Goal: Communication & Community: Answer question/provide support

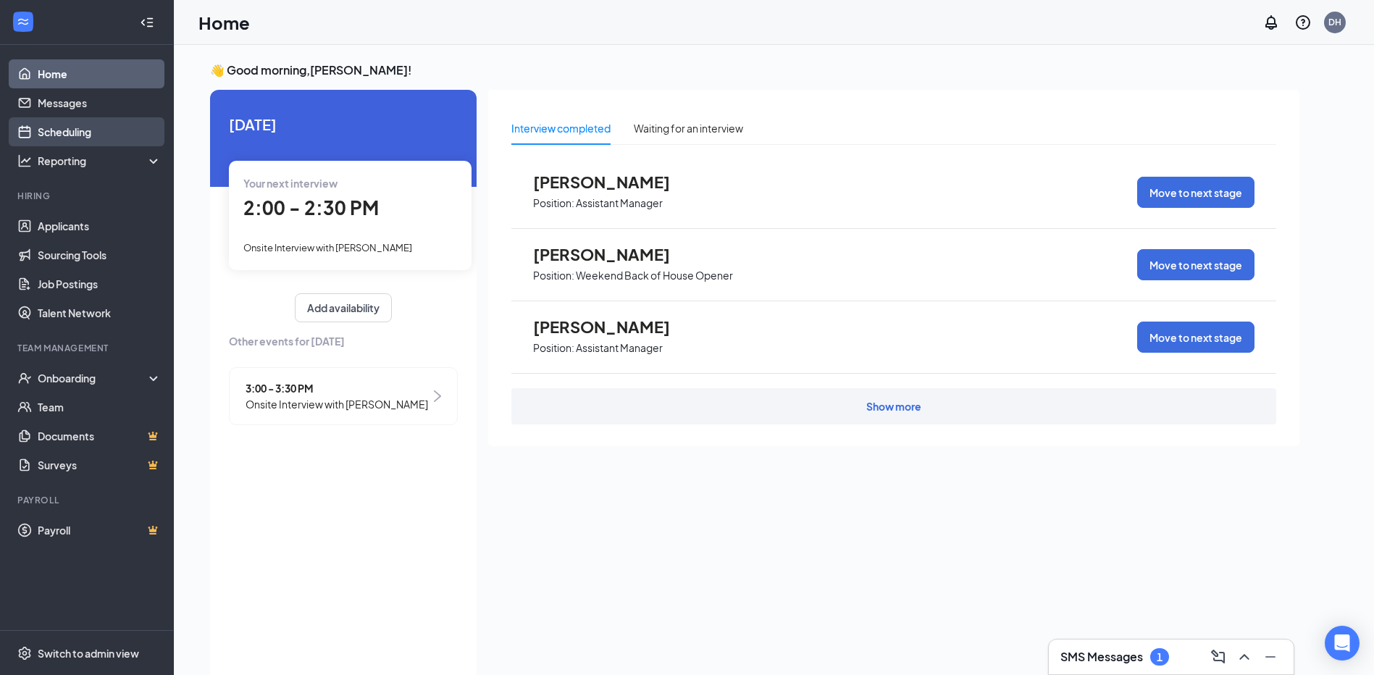
click at [86, 127] on link "Scheduling" at bounding box center [100, 131] width 124 height 29
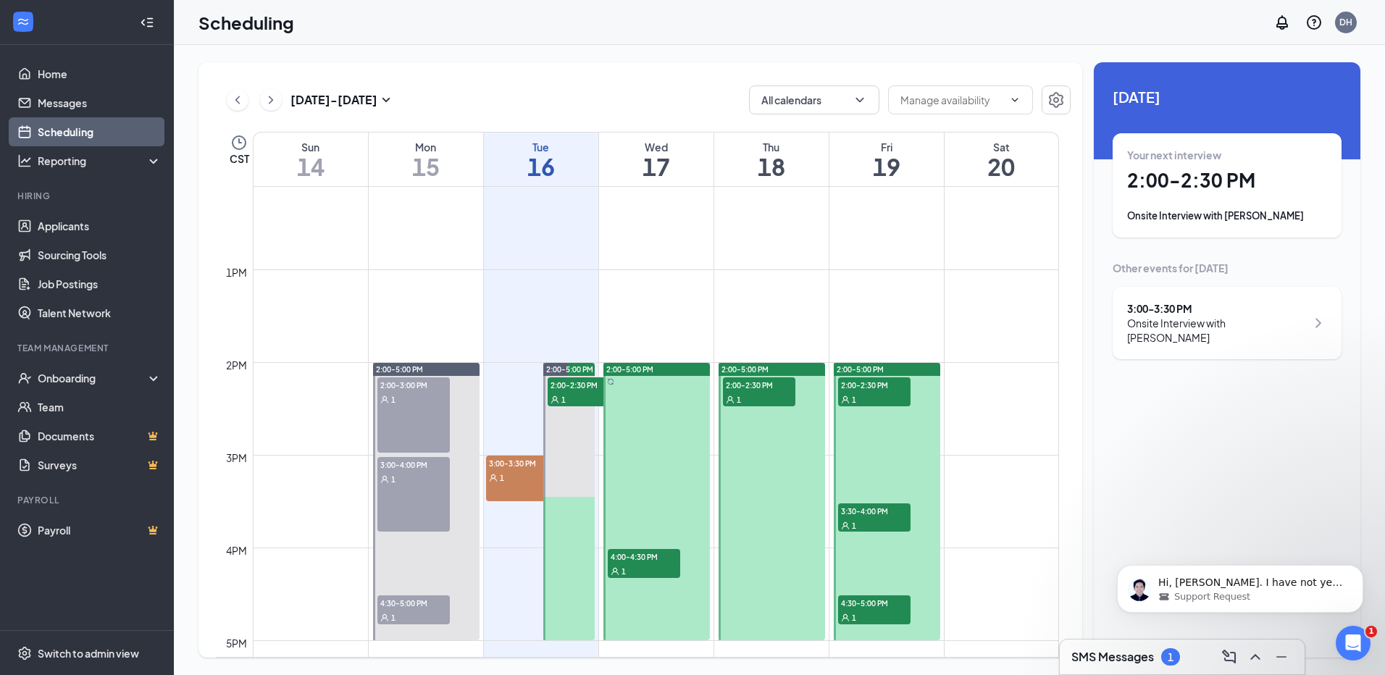
scroll to position [1147, 0]
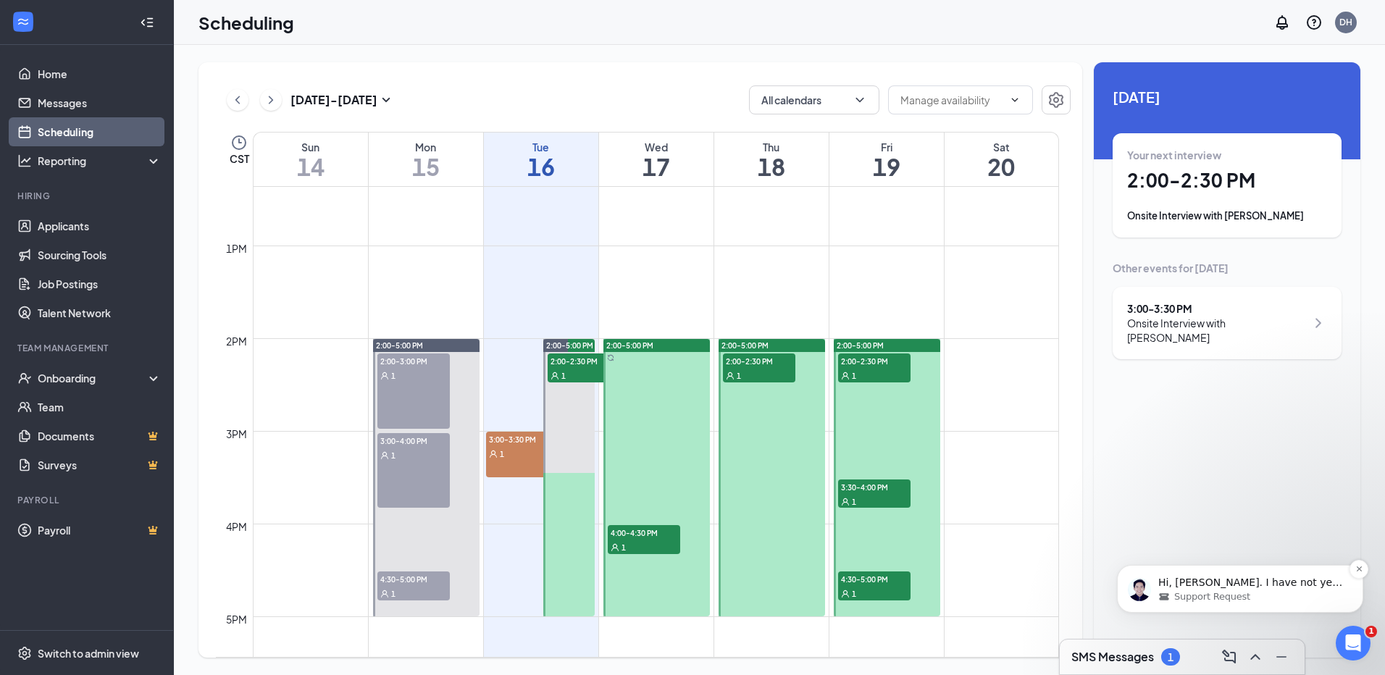
click at [1327, 596] on div "Support Request" at bounding box center [1252, 597] width 187 height 13
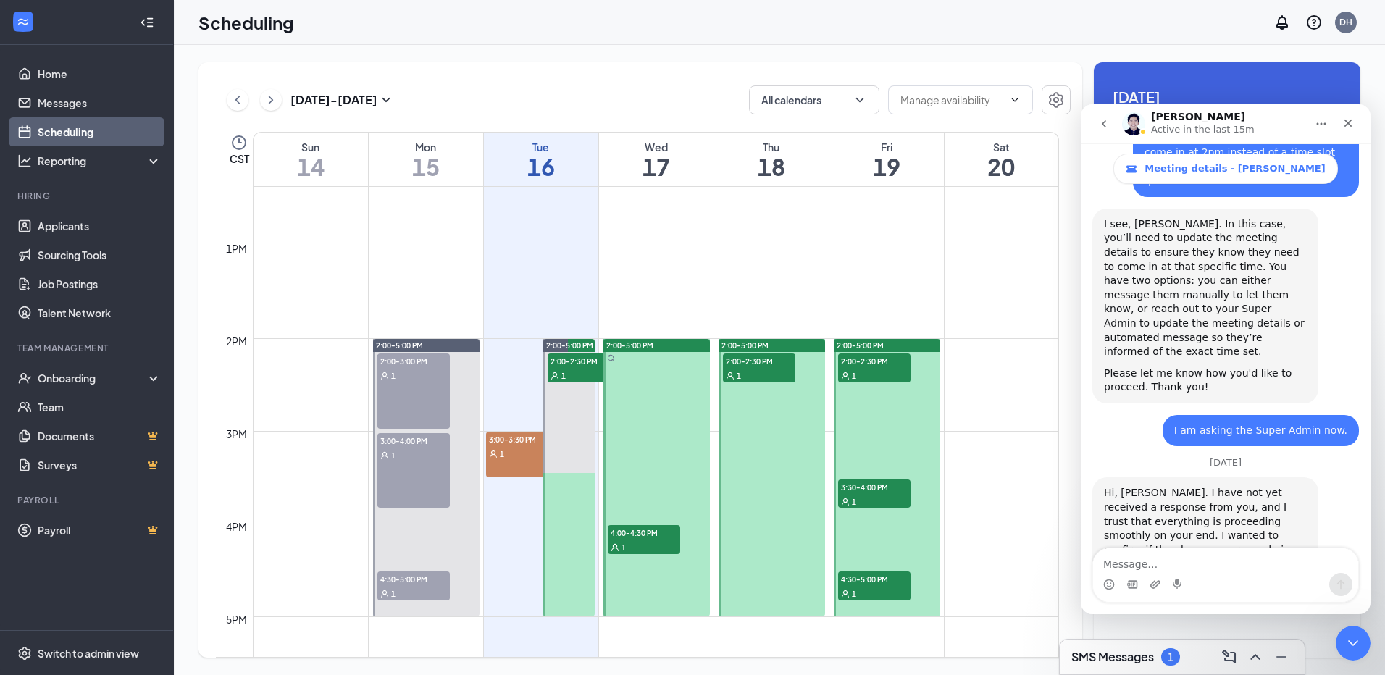
scroll to position [961, 0]
click at [1348, 124] on icon "Close" at bounding box center [1349, 124] width 8 height 8
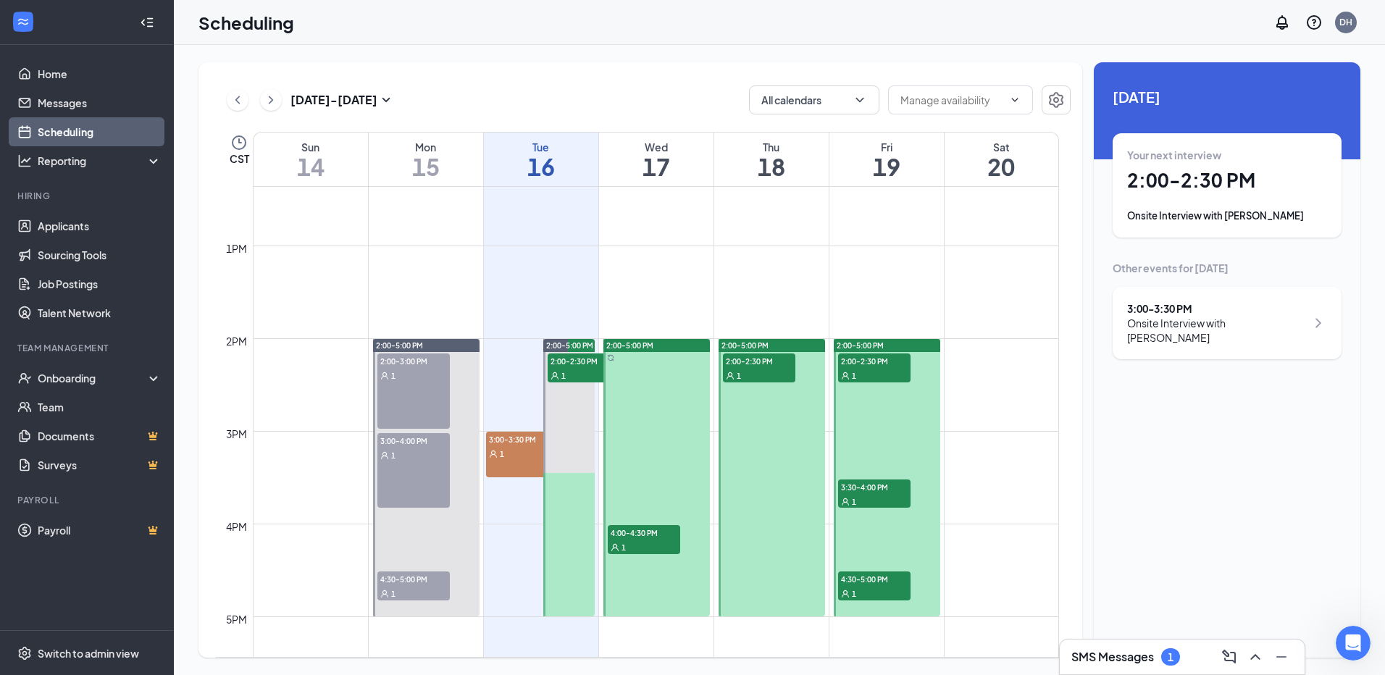
click at [634, 538] on span "4:00-4:30 PM" at bounding box center [644, 532] width 72 height 14
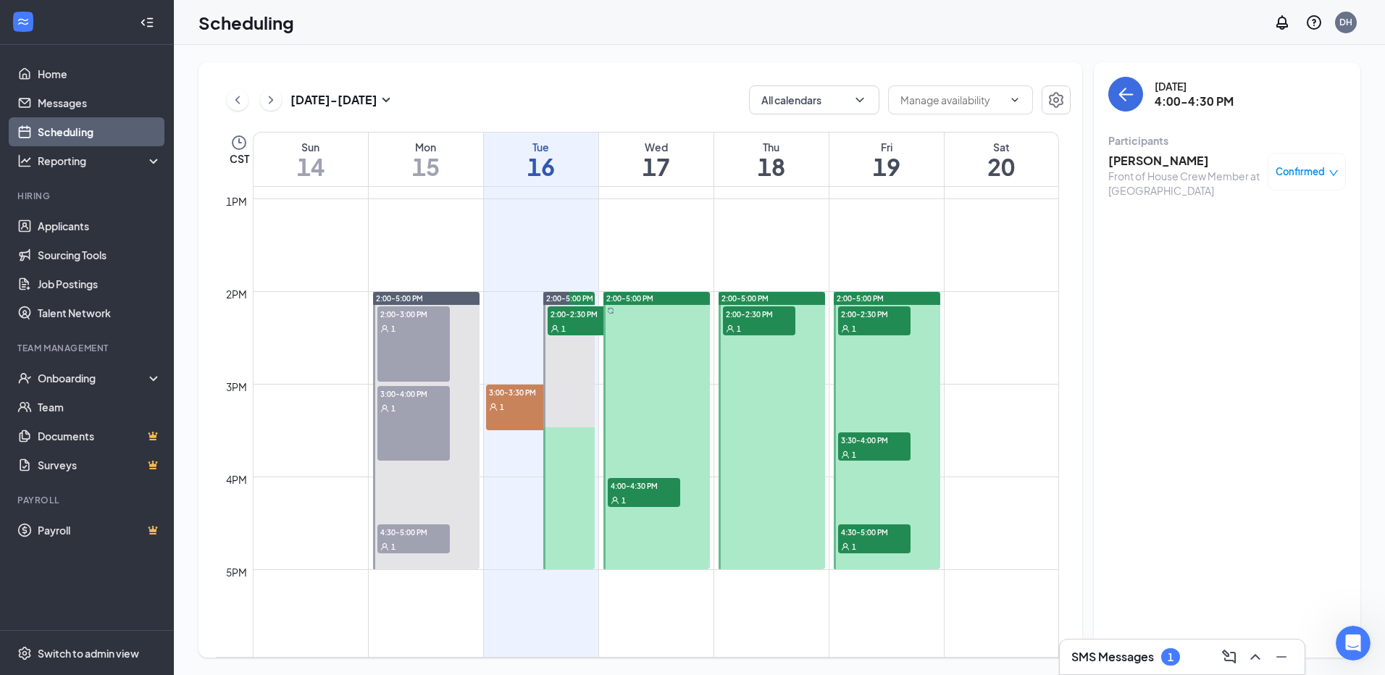
scroll to position [1219, 0]
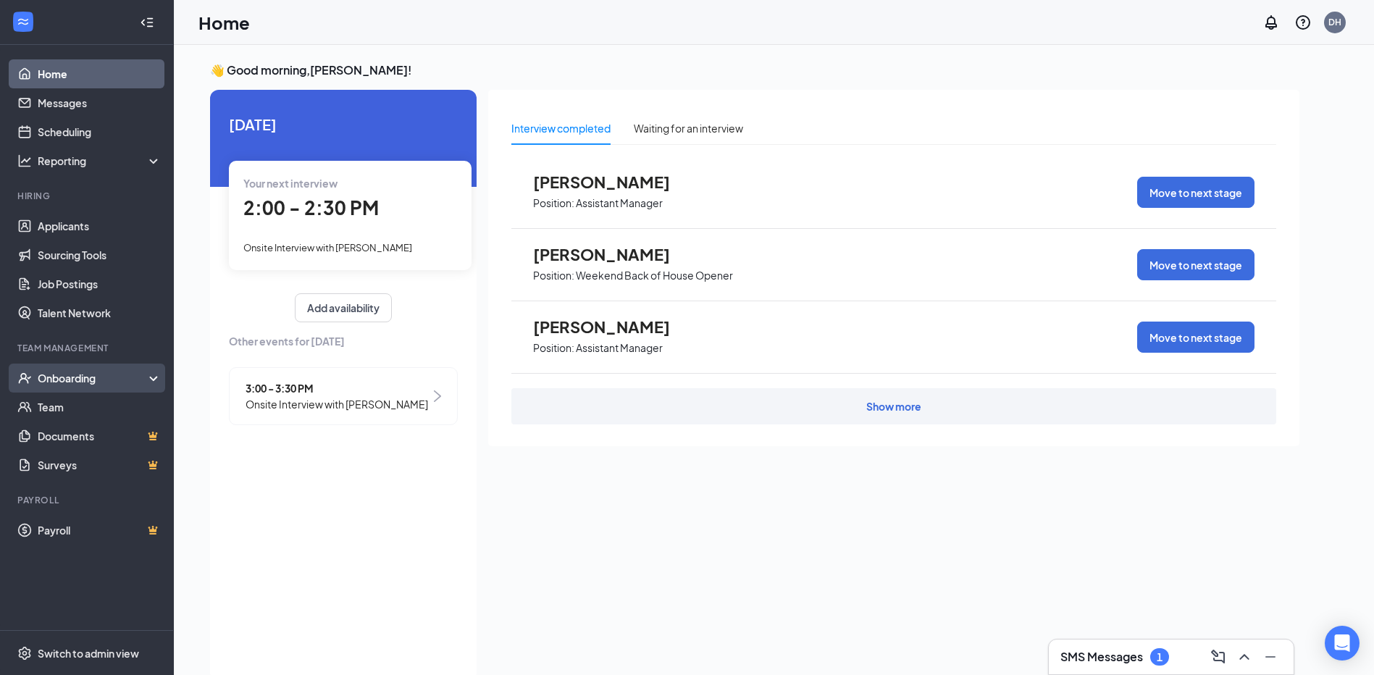
click at [99, 380] on div "Onboarding" at bounding box center [94, 378] width 112 height 14
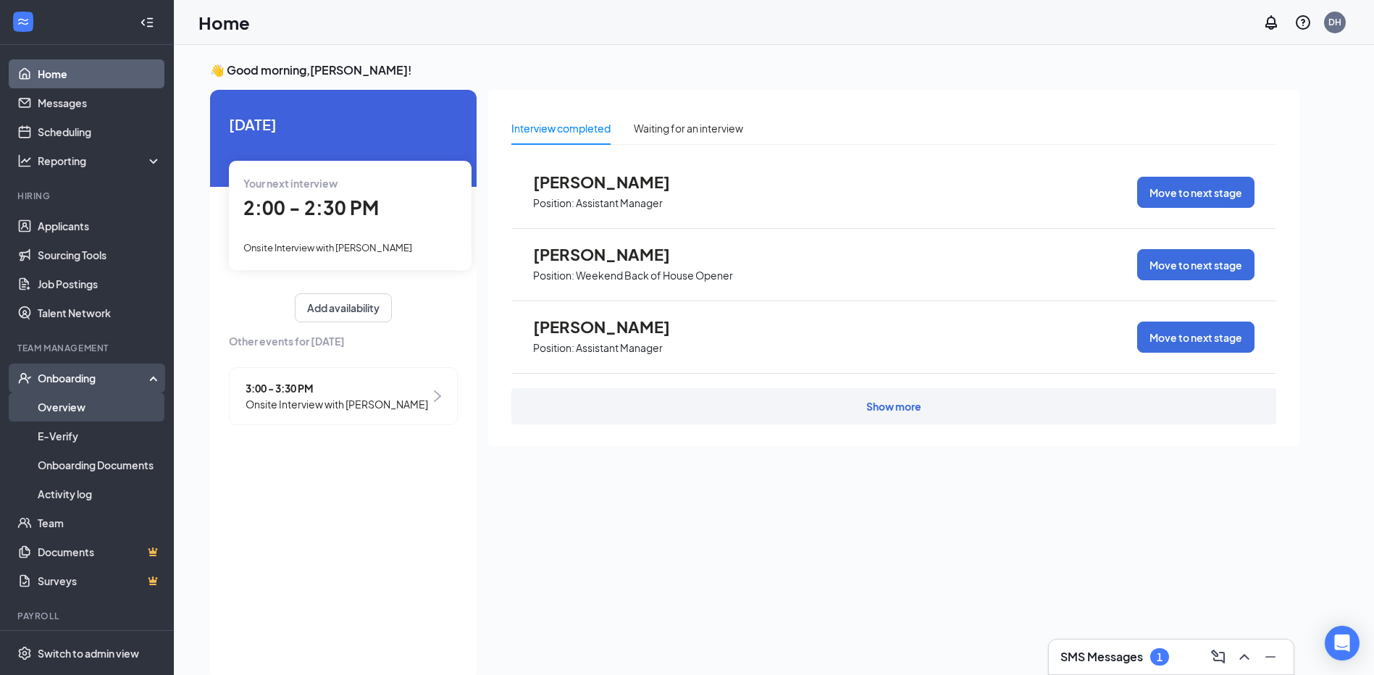
click at [85, 404] on link "Overview" at bounding box center [100, 407] width 124 height 29
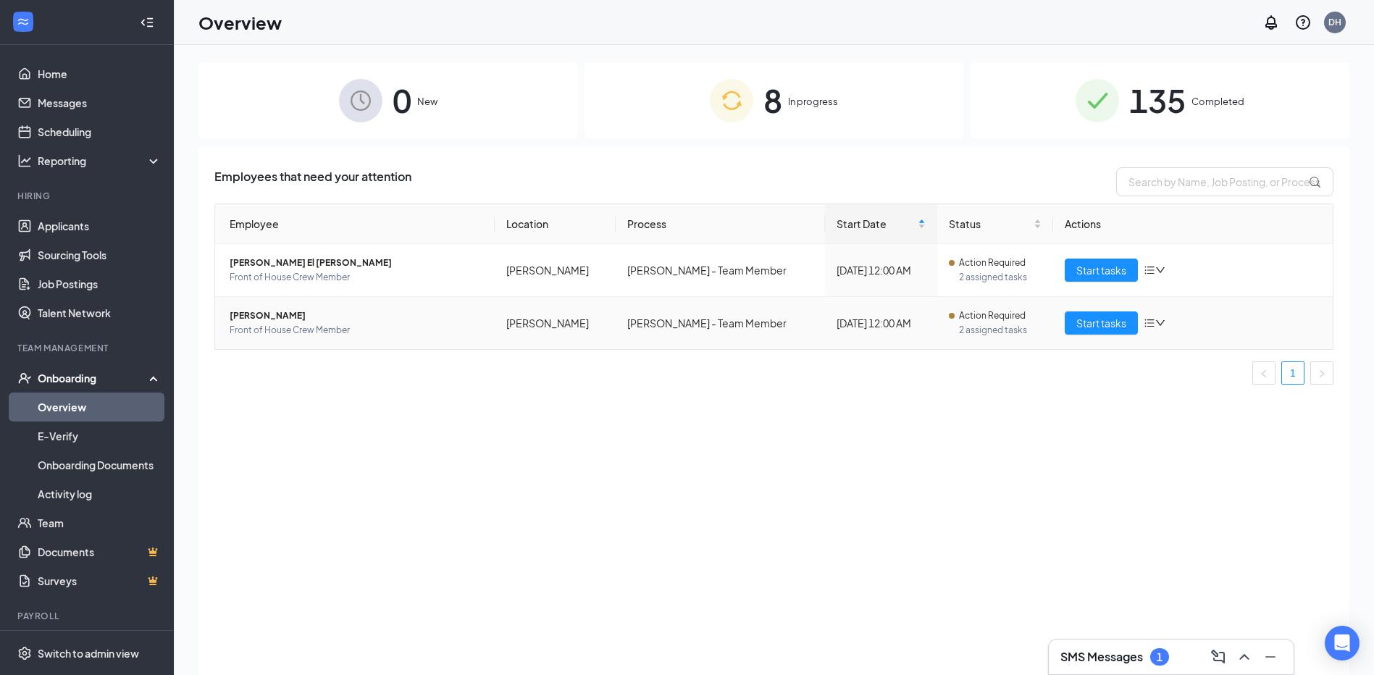
click at [1098, 336] on td "Start tasks" at bounding box center [1193, 323] width 280 height 52
click at [1098, 323] on span "Start tasks" at bounding box center [1102, 323] width 50 height 16
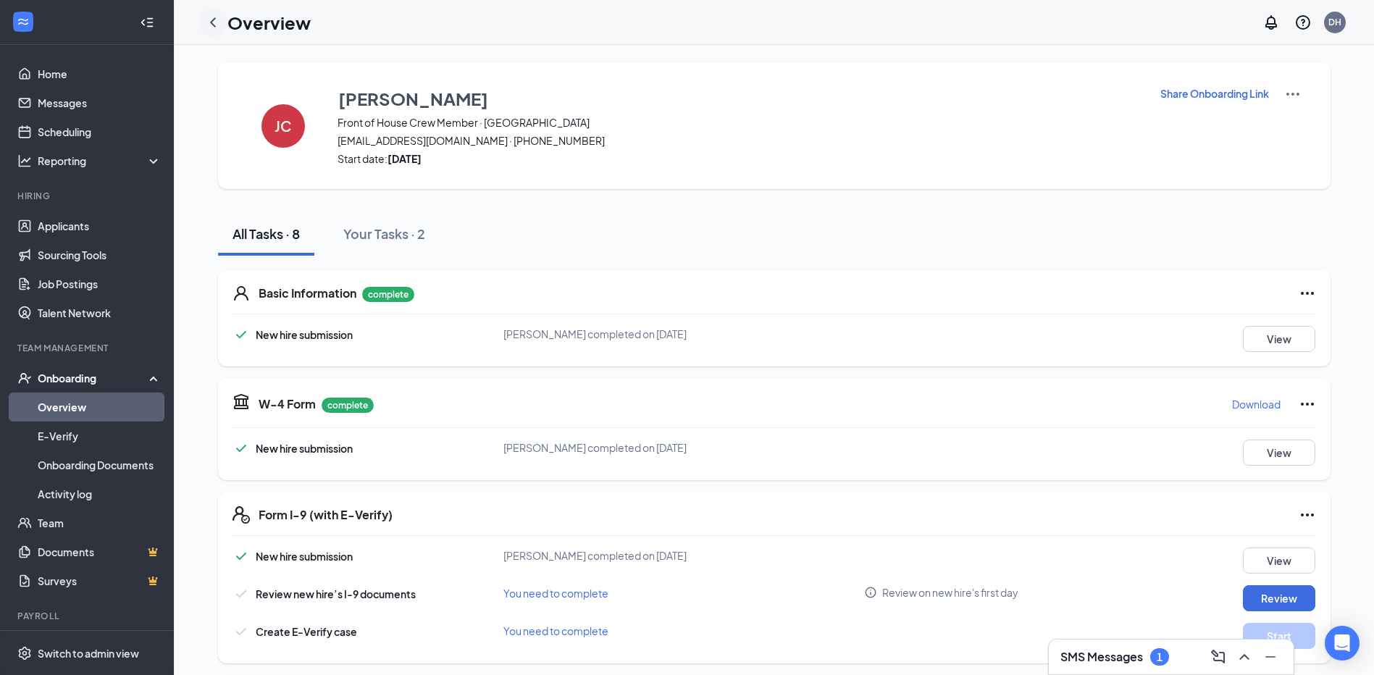
click at [212, 20] on icon "ChevronLeft" at bounding box center [212, 22] width 17 height 17
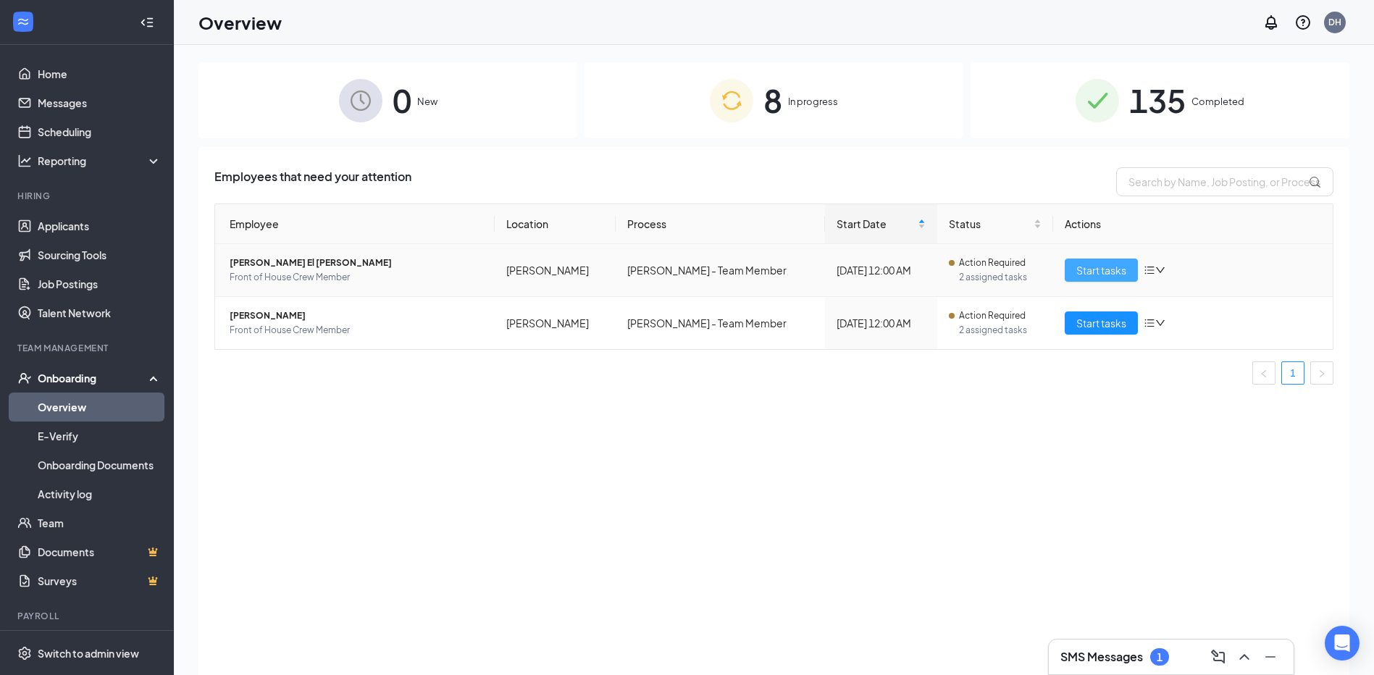
click at [1087, 266] on span "Start tasks" at bounding box center [1102, 270] width 50 height 16
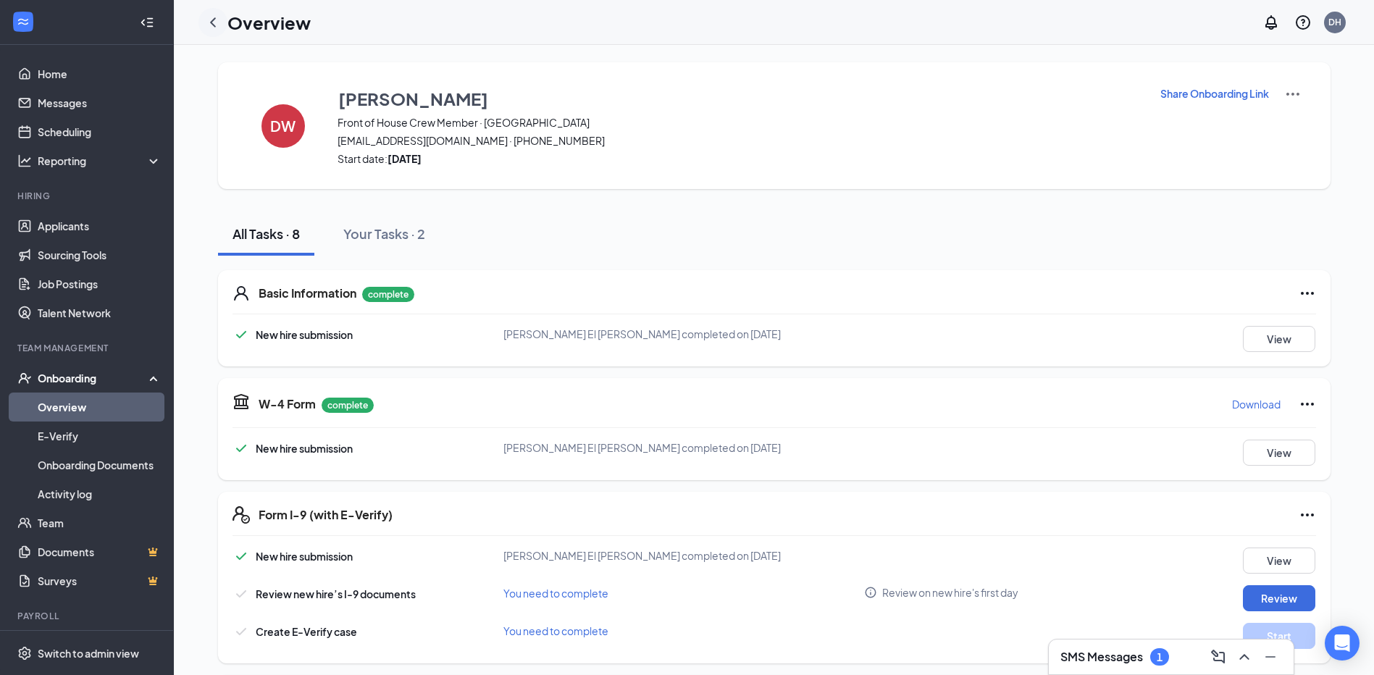
click at [207, 24] on icon "ChevronLeft" at bounding box center [212, 22] width 17 height 17
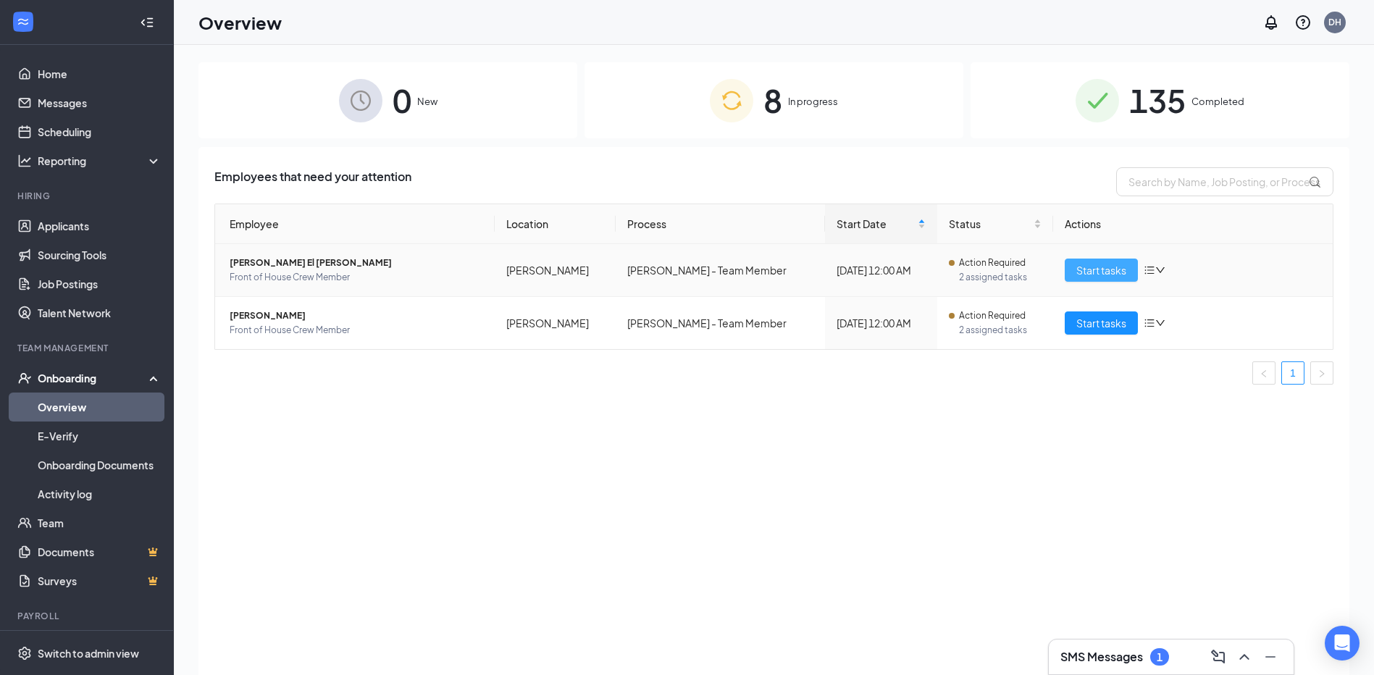
click at [1101, 264] on span "Start tasks" at bounding box center [1102, 270] width 50 height 16
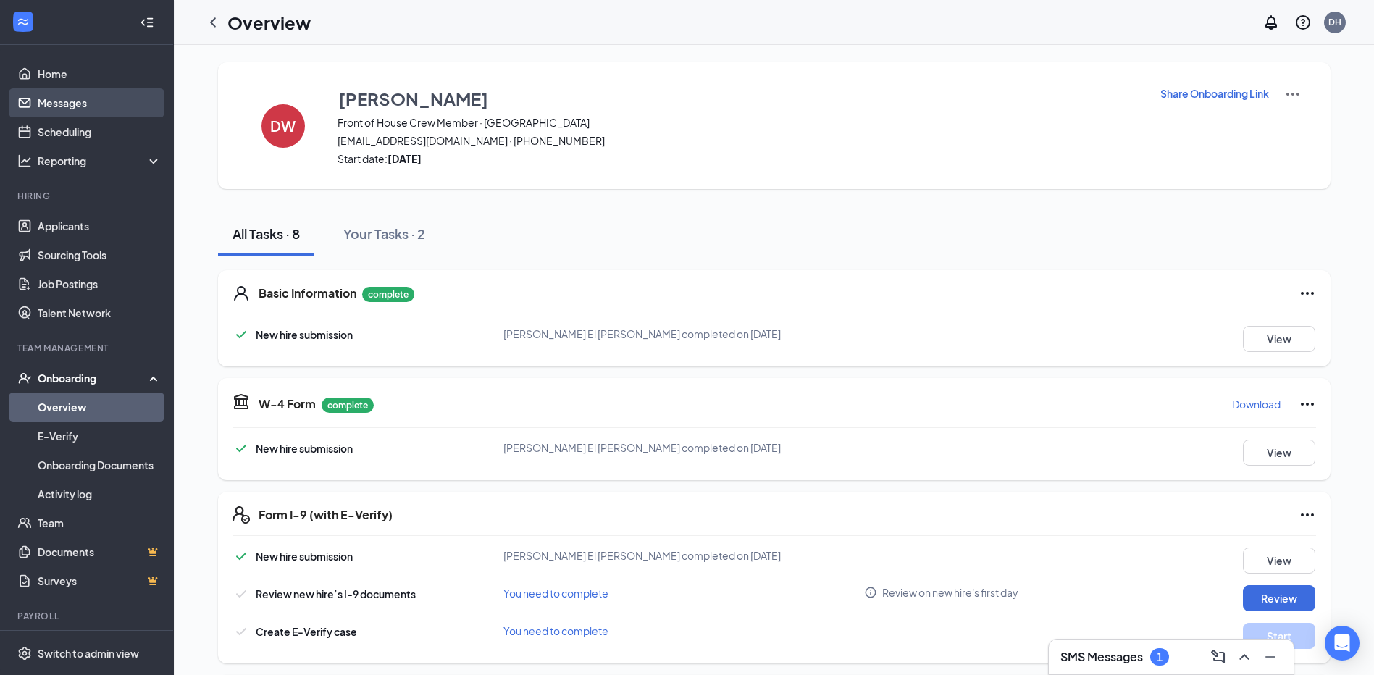
click at [45, 106] on link "Messages" at bounding box center [100, 102] width 124 height 29
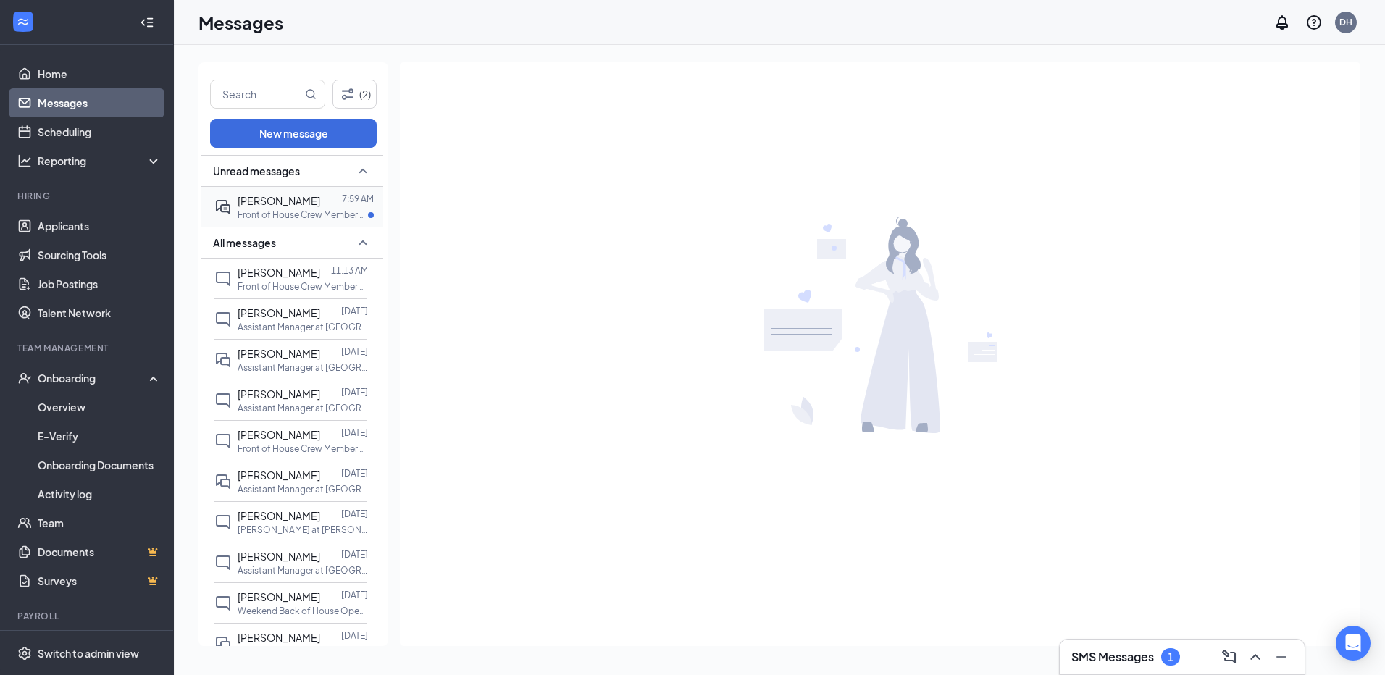
click at [263, 201] on span "[PERSON_NAME]" at bounding box center [279, 200] width 83 height 13
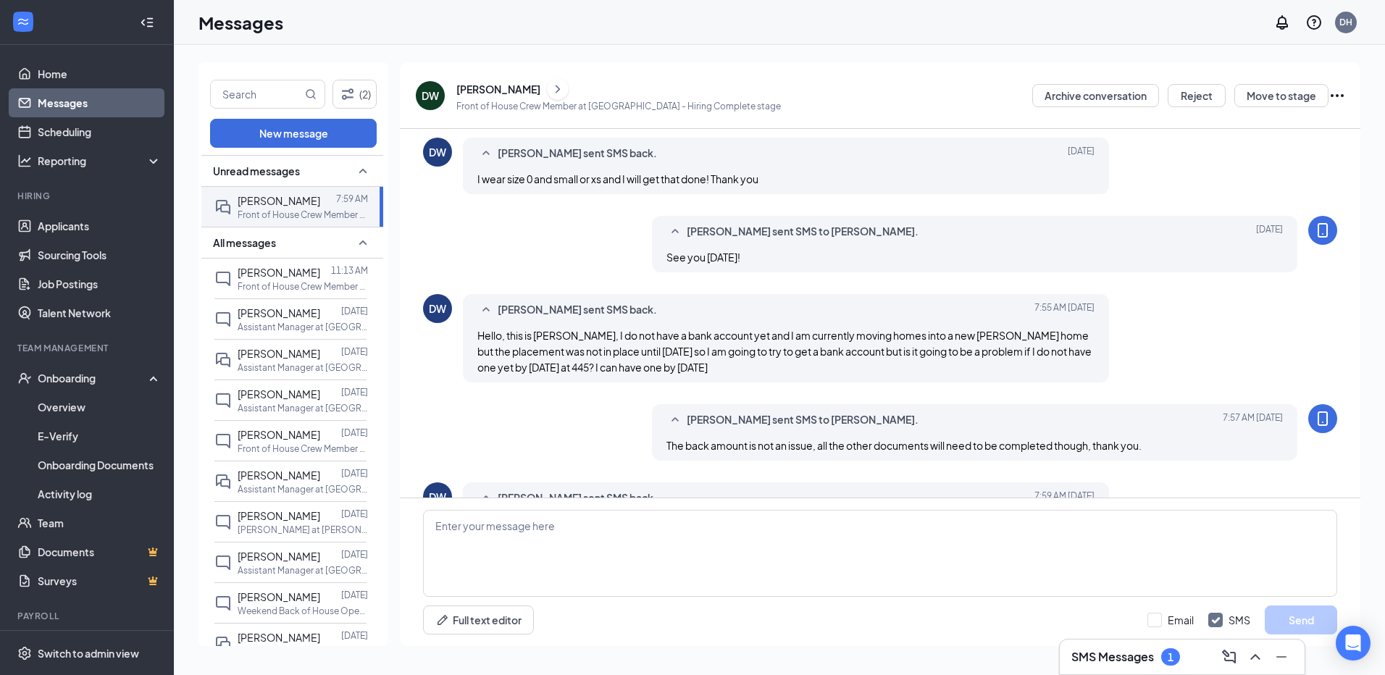
scroll to position [534, 0]
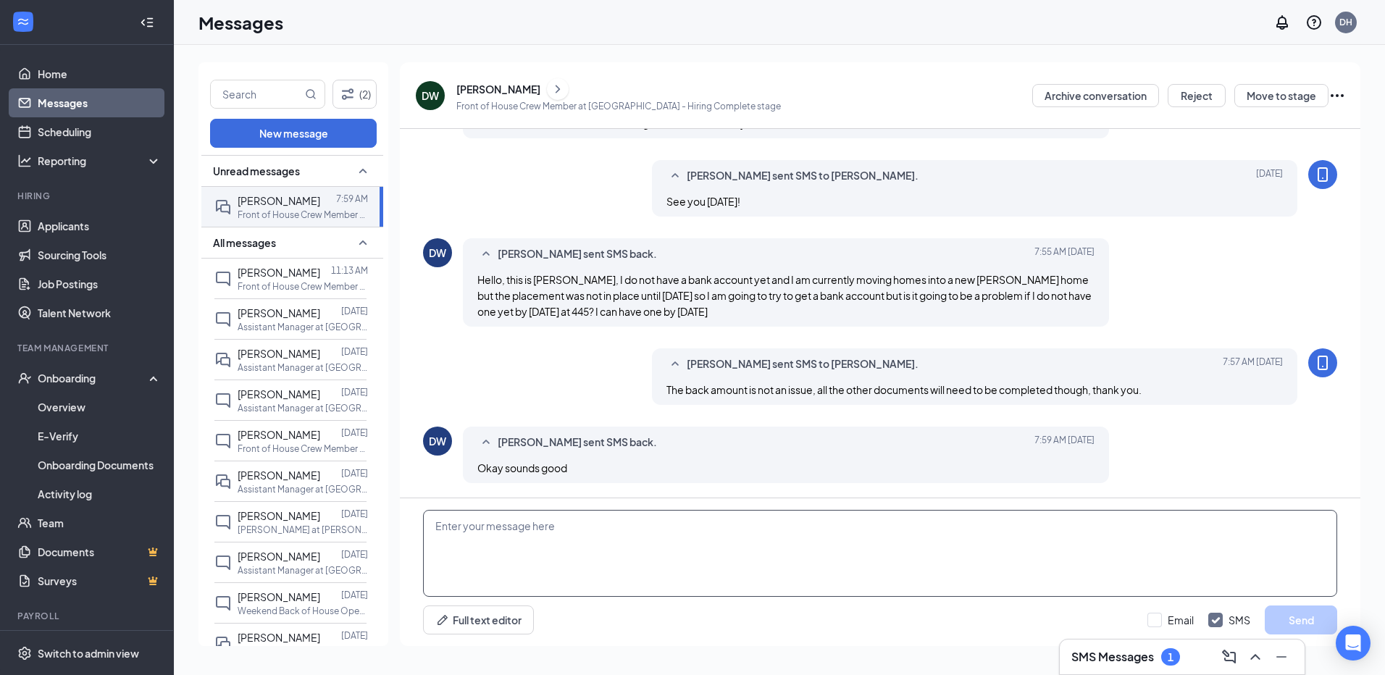
click at [608, 546] on textarea at bounding box center [880, 553] width 914 height 87
type textarea "We will need you to complete the state withholding form, if you do not have tim…"
click at [1145, 621] on div "Full text editor Email SMS Send" at bounding box center [880, 620] width 914 height 29
click at [1153, 622] on input "Email" at bounding box center [1171, 620] width 46 height 14
checkbox input "true"
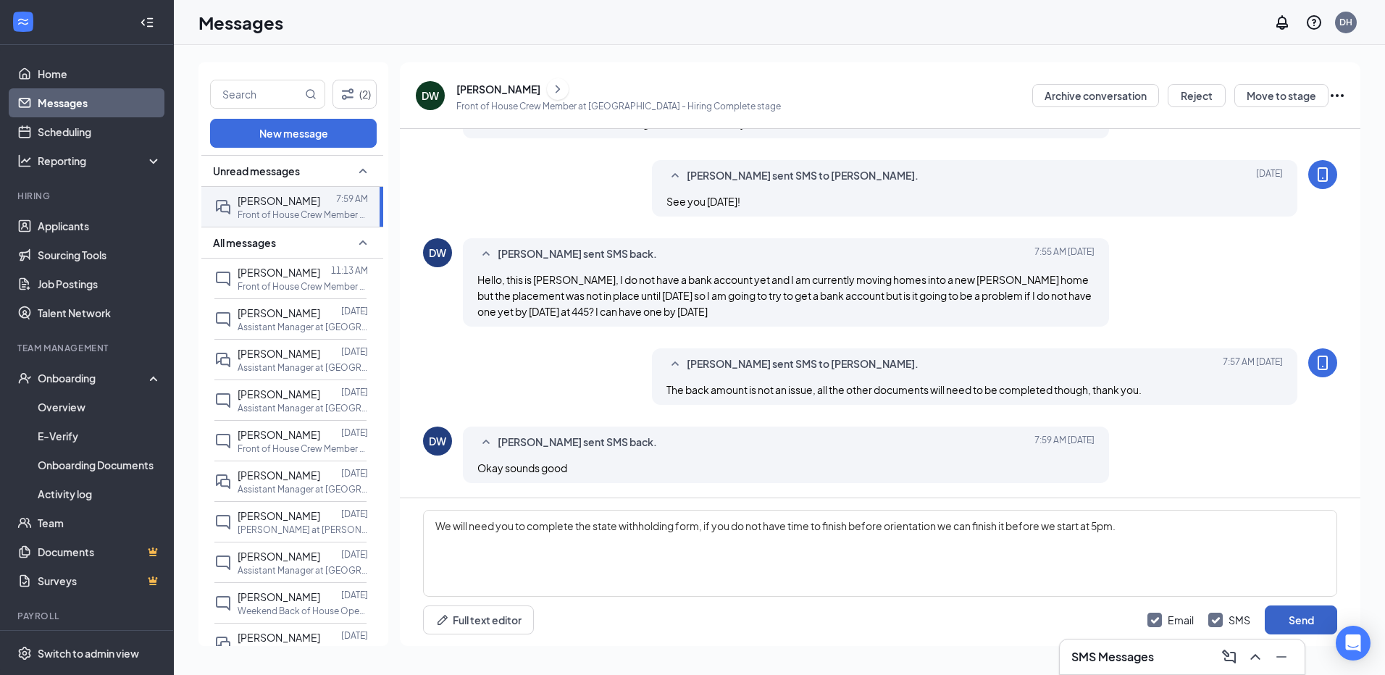
click at [1316, 623] on button "Send" at bounding box center [1301, 620] width 72 height 29
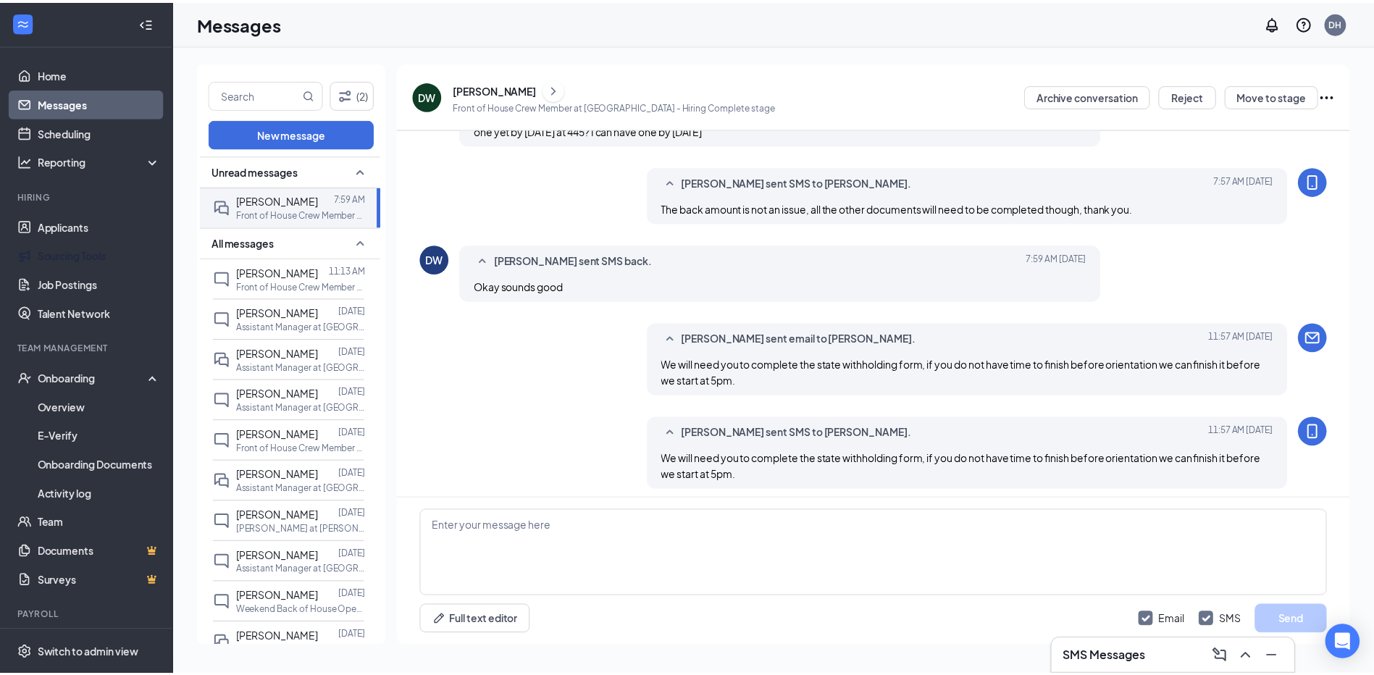
scroll to position [722, 0]
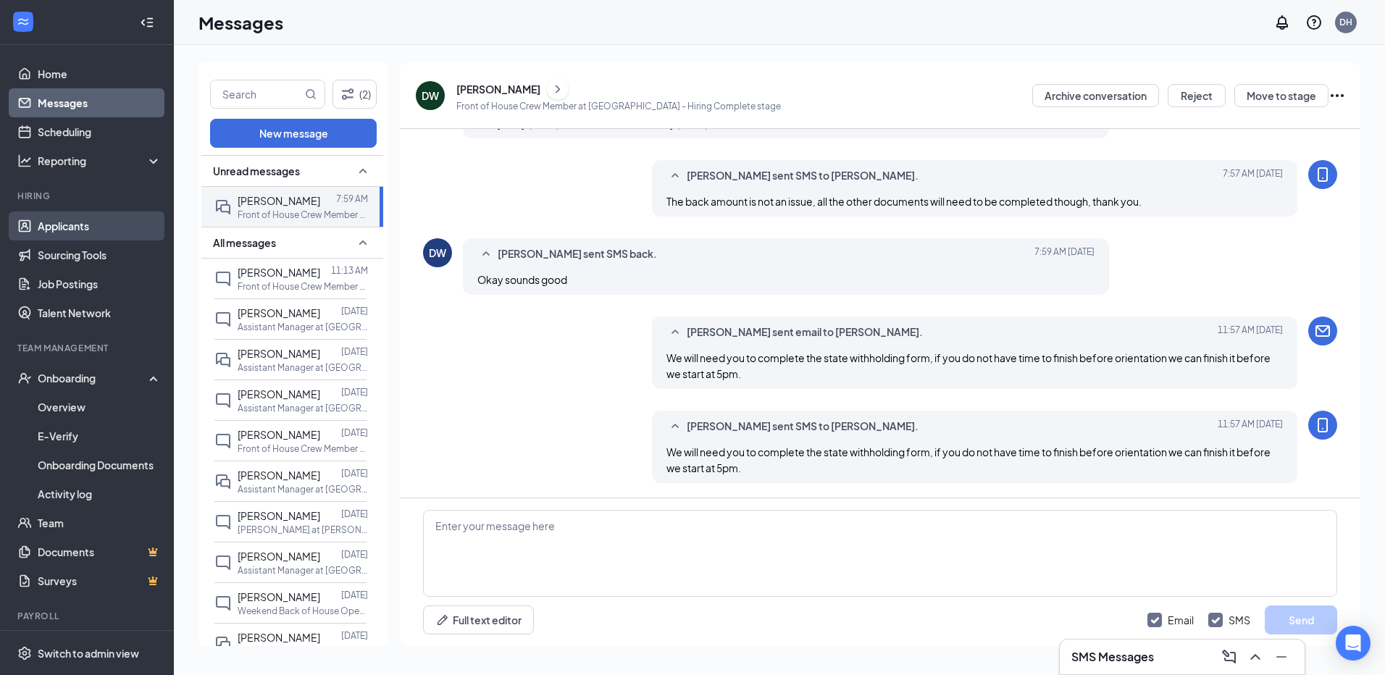
click at [76, 227] on link "Applicants" at bounding box center [100, 226] width 124 height 29
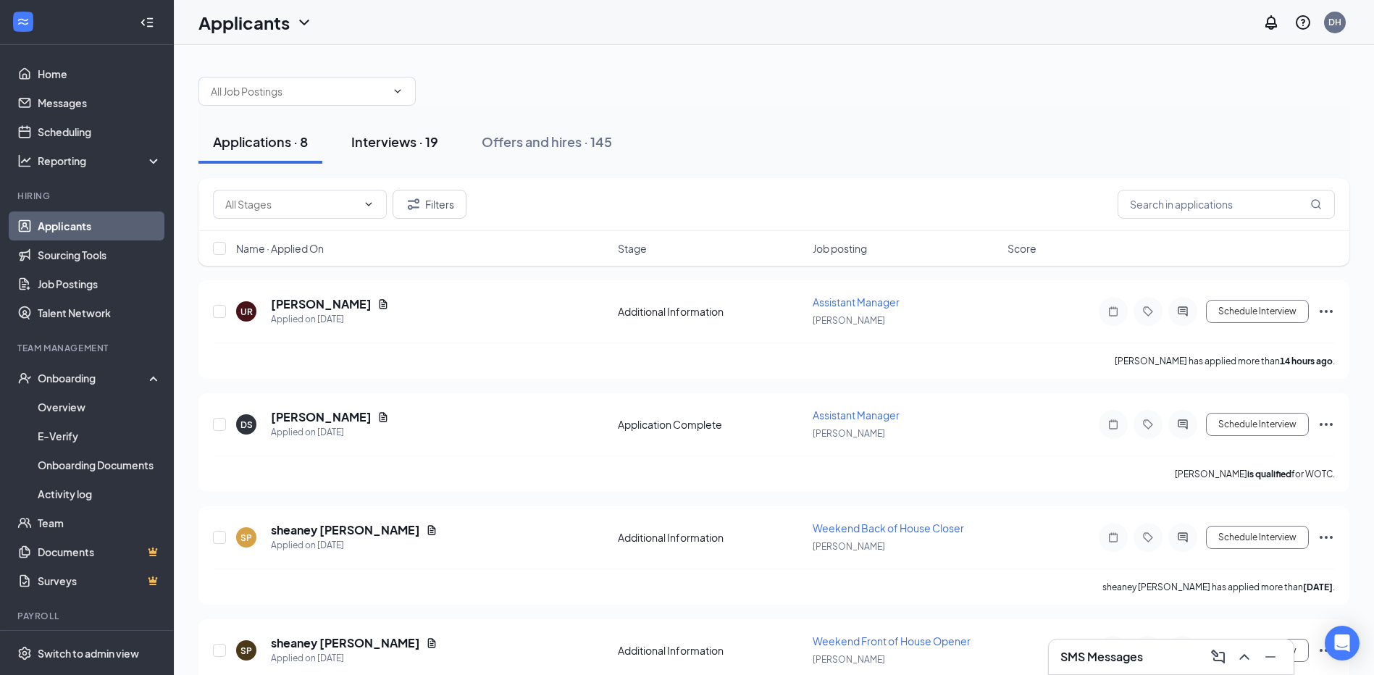
click at [420, 143] on div "Interviews · 19" at bounding box center [394, 142] width 87 height 18
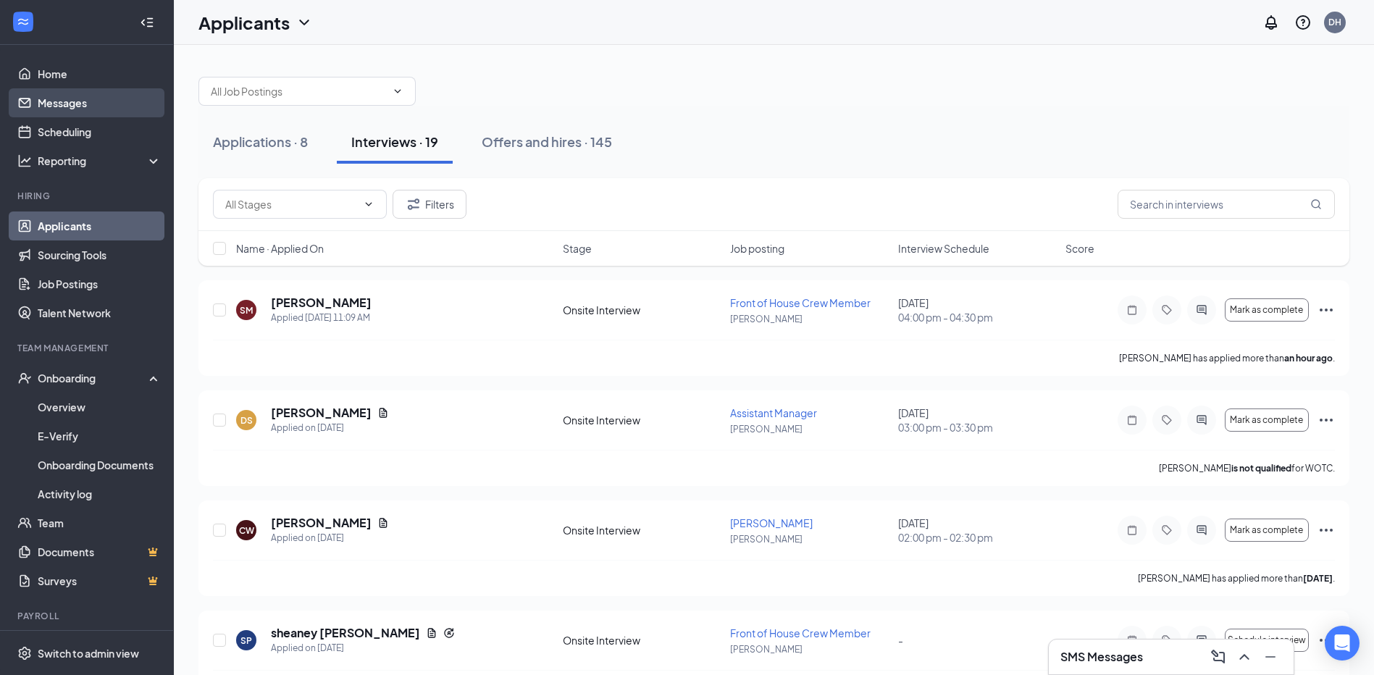
click at [42, 105] on link "Messages" at bounding box center [100, 102] width 124 height 29
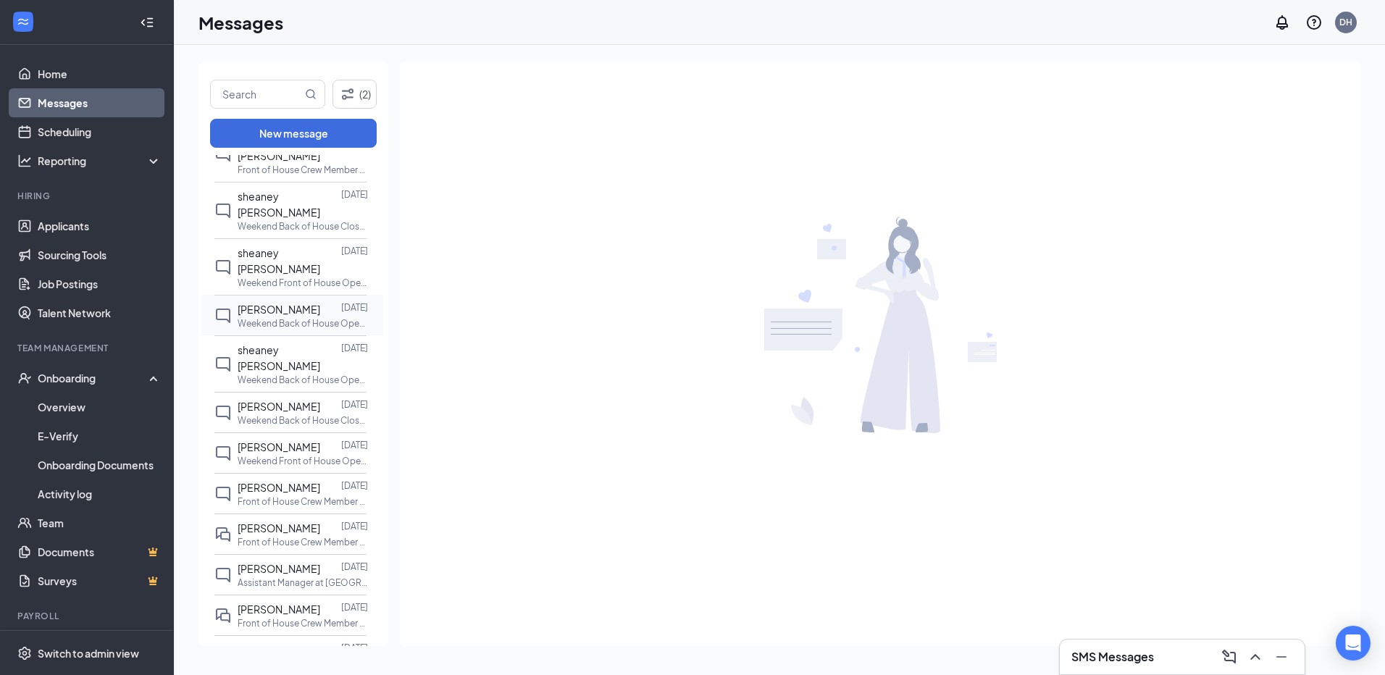
scroll to position [580, 0]
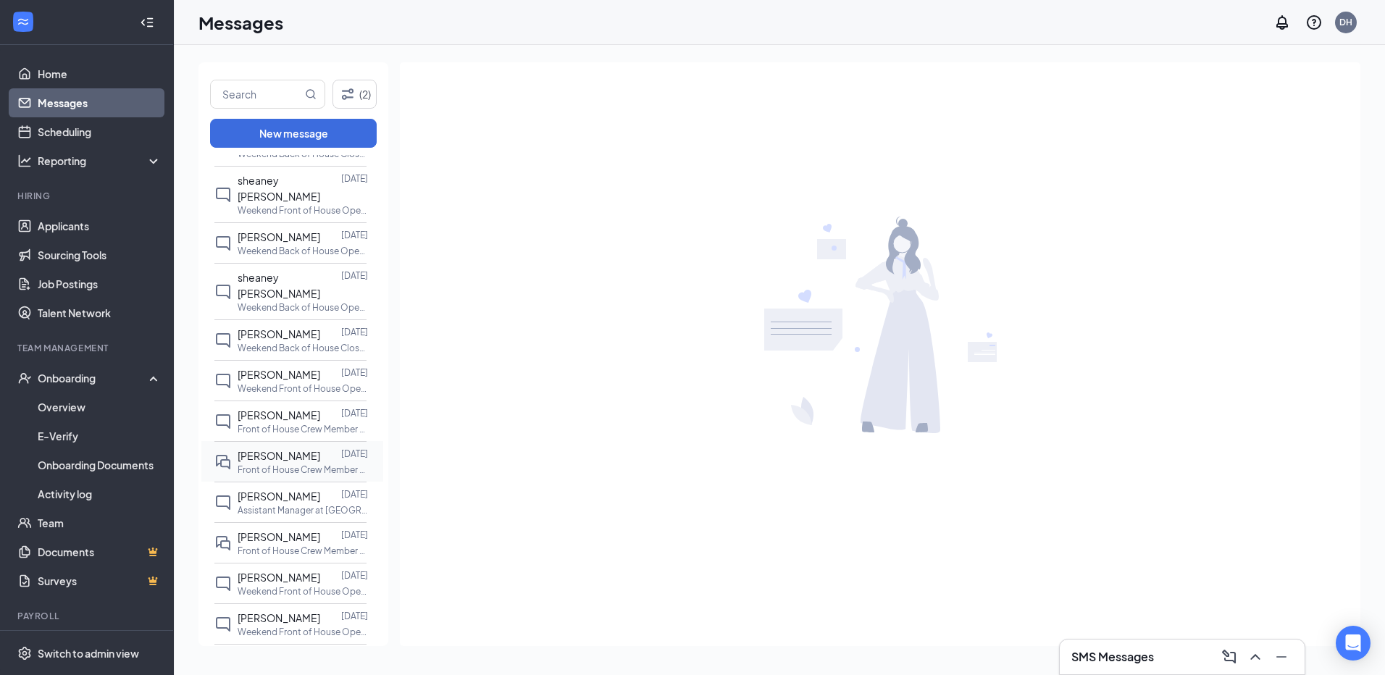
click at [275, 449] on span "[PERSON_NAME]" at bounding box center [279, 455] width 83 height 13
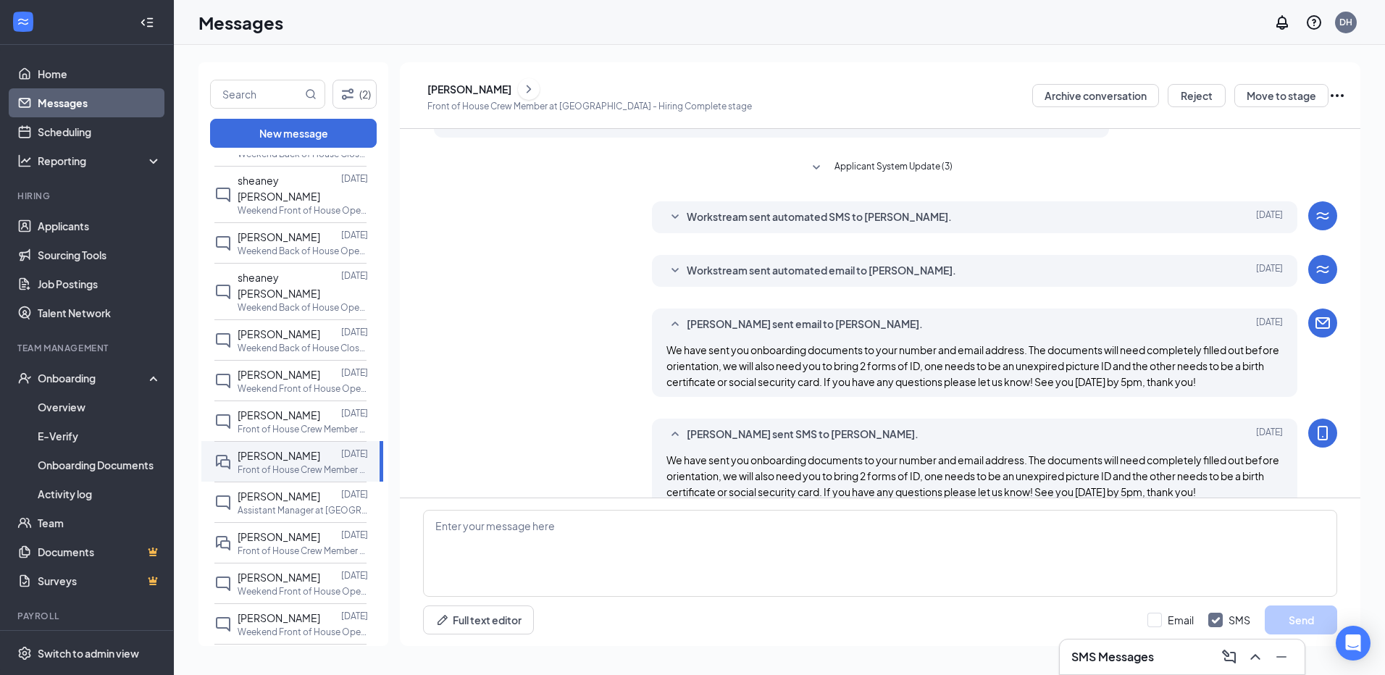
scroll to position [346, 0]
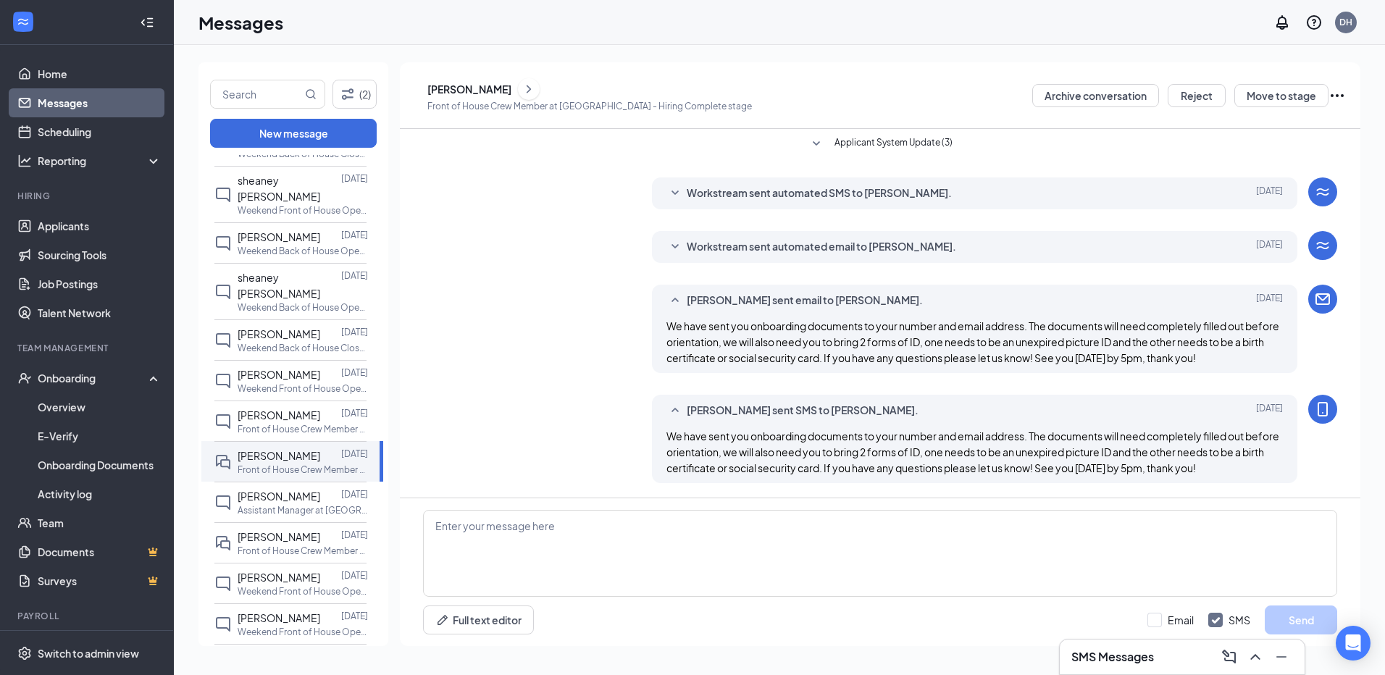
click at [468, 446] on div "[PERSON_NAME] sent SMS to [PERSON_NAME]. [DATE] We have sent you onboarding doc…" at bounding box center [880, 443] width 914 height 96
click at [43, 80] on link "Home" at bounding box center [100, 73] width 124 height 29
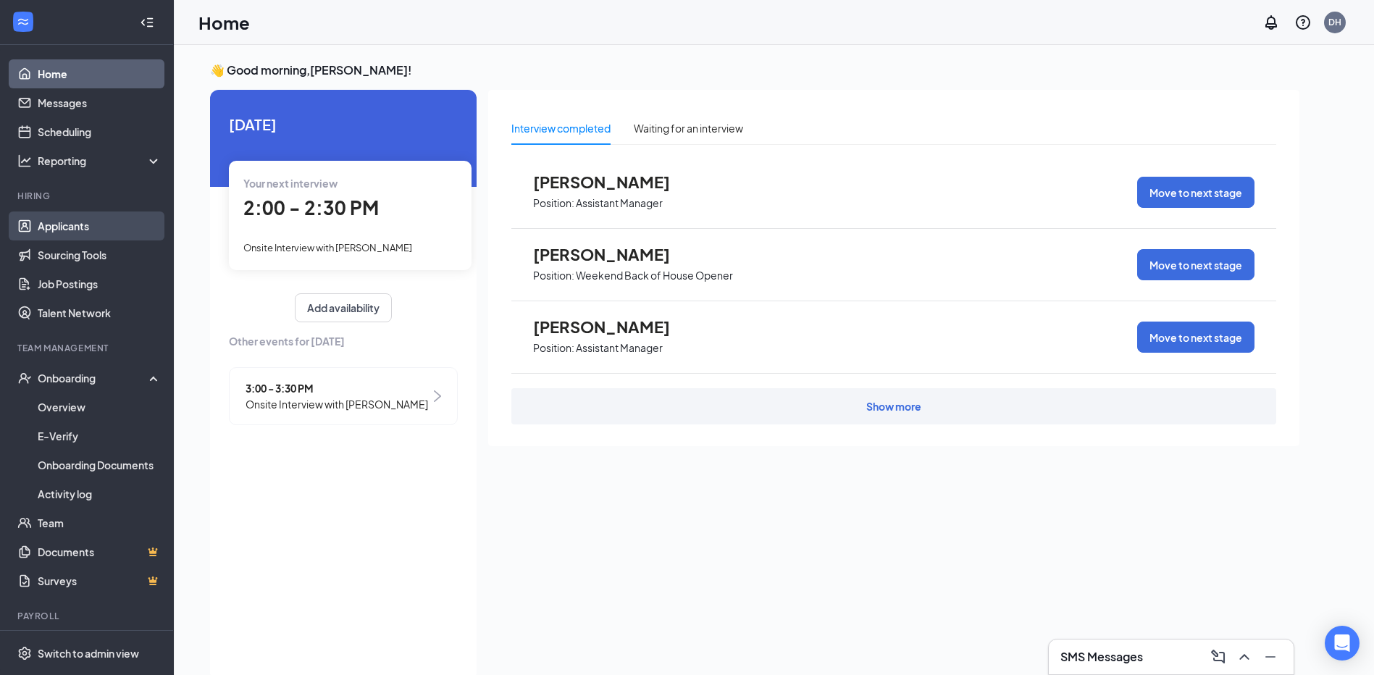
click at [80, 230] on link "Applicants" at bounding box center [100, 226] width 124 height 29
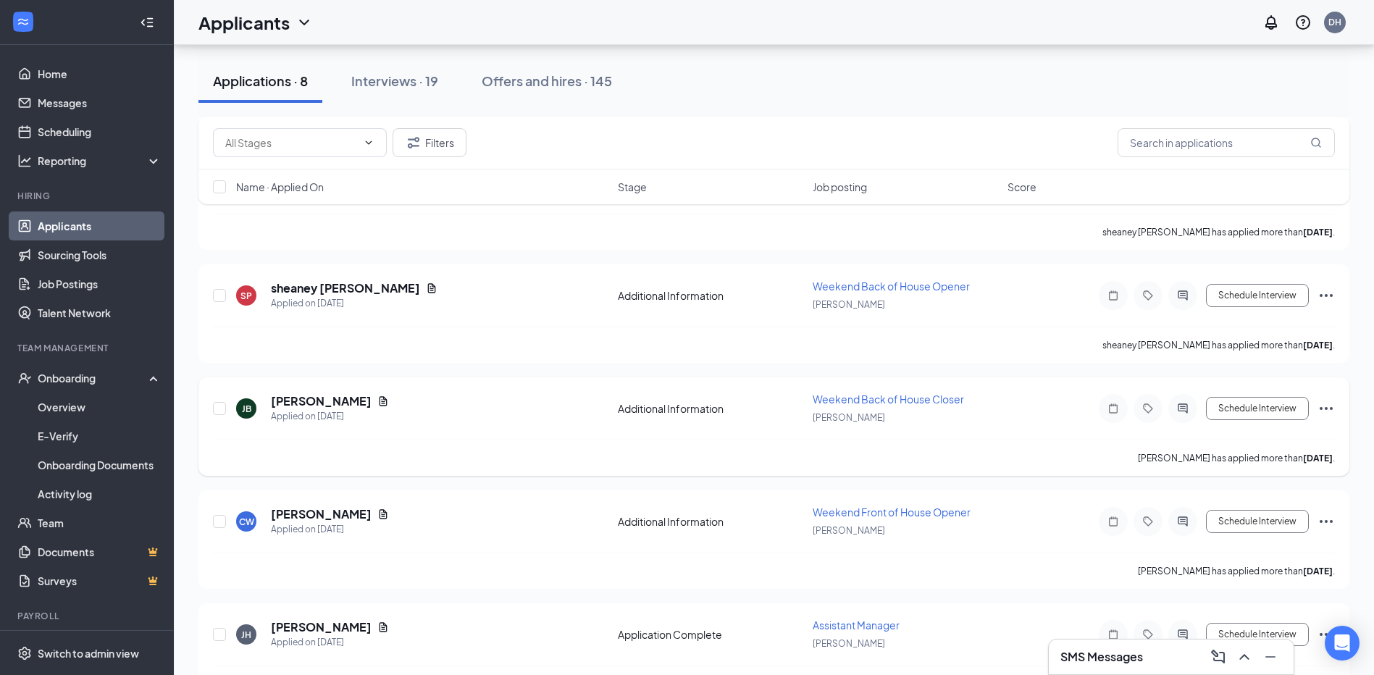
scroll to position [514, 0]
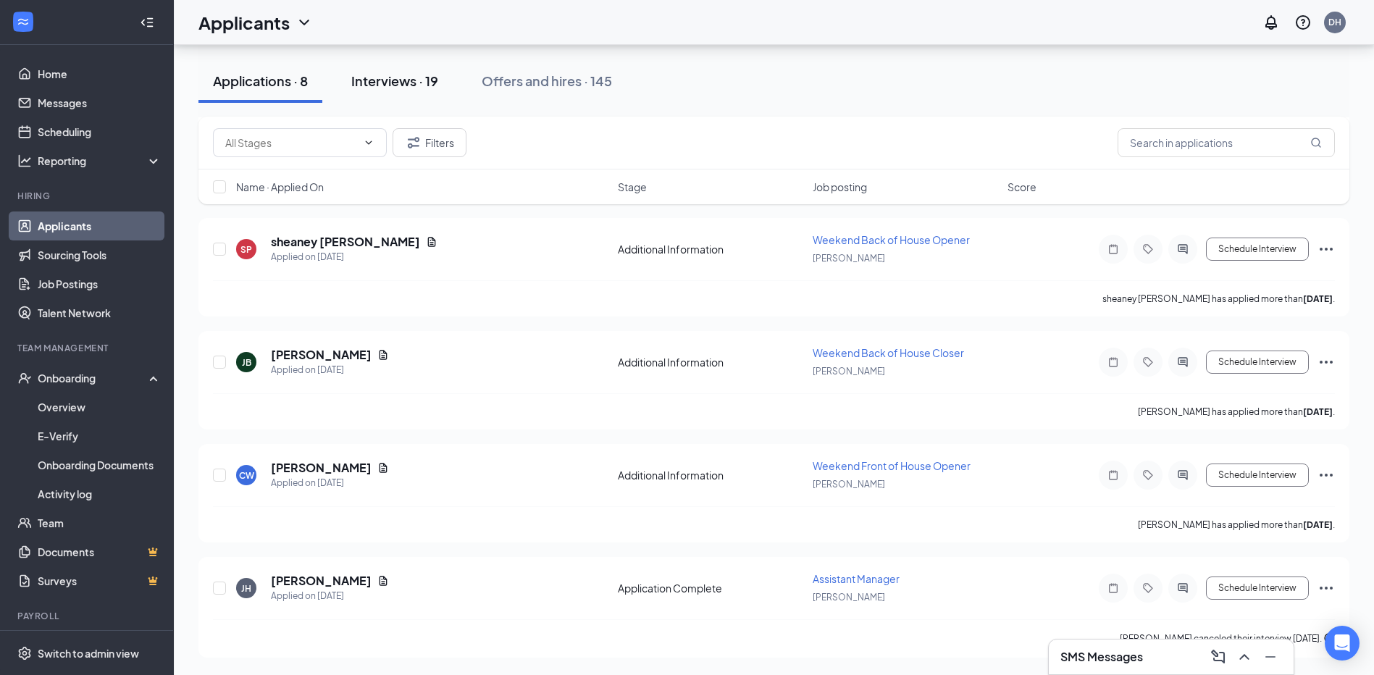
click at [404, 80] on div "Interviews · 19" at bounding box center [394, 81] width 87 height 18
